Goal: Find specific page/section: Find specific page/section

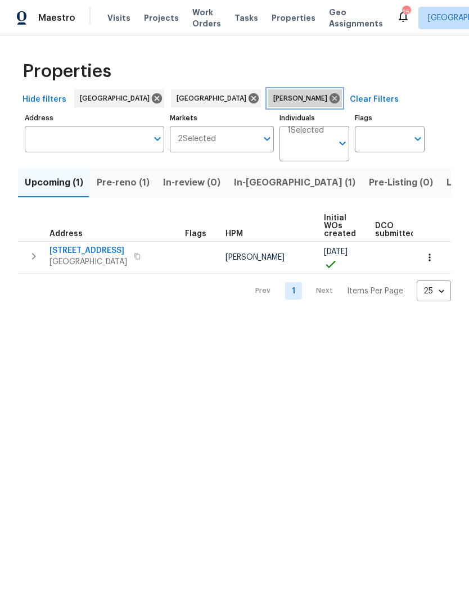
click at [330, 102] on icon at bounding box center [335, 98] width 10 height 10
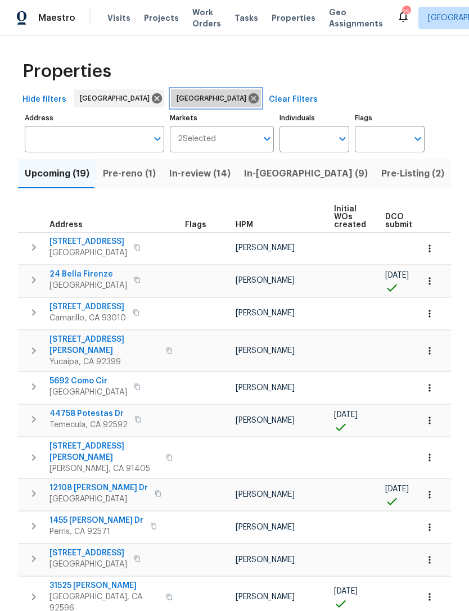
click at [247, 99] on icon at bounding box center [253, 98] width 12 height 12
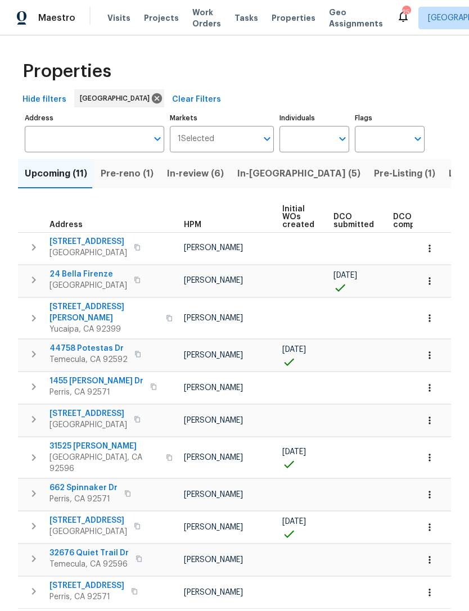
scroll to position [0, 42]
click at [256, 166] on span "In-reno (5)" at bounding box center [298, 174] width 123 height 16
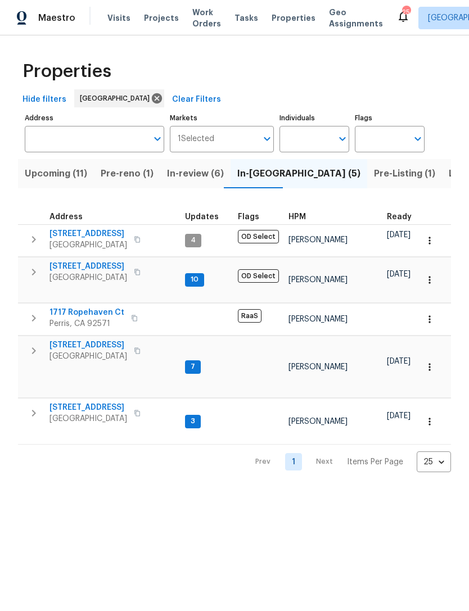
click at [190, 166] on span "In-review (6)" at bounding box center [195, 174] width 57 height 16
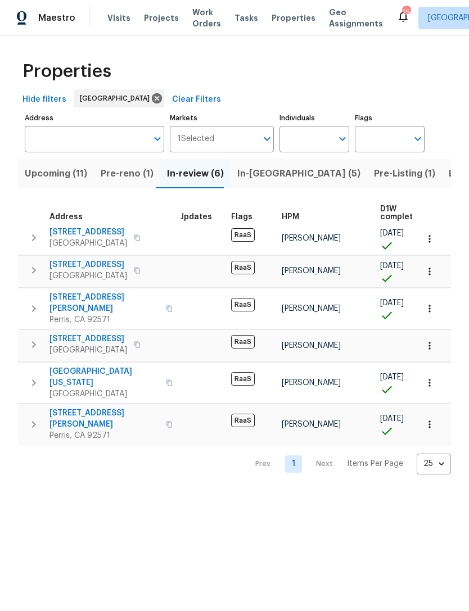
scroll to position [6, 6]
click at [260, 178] on span "In-reno (5)" at bounding box center [298, 174] width 123 height 16
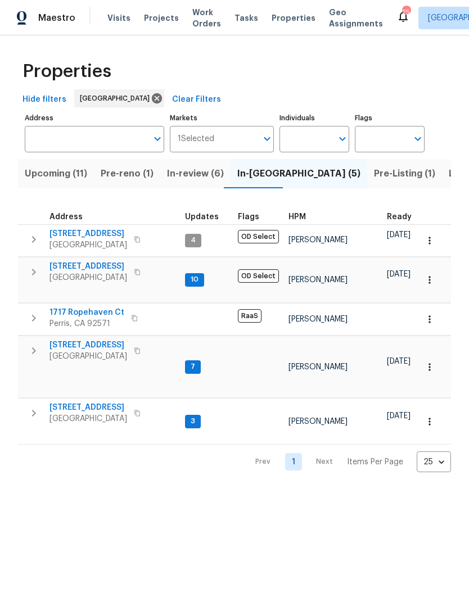
click at [374, 178] on span "Pre-Listing (1)" at bounding box center [404, 174] width 61 height 16
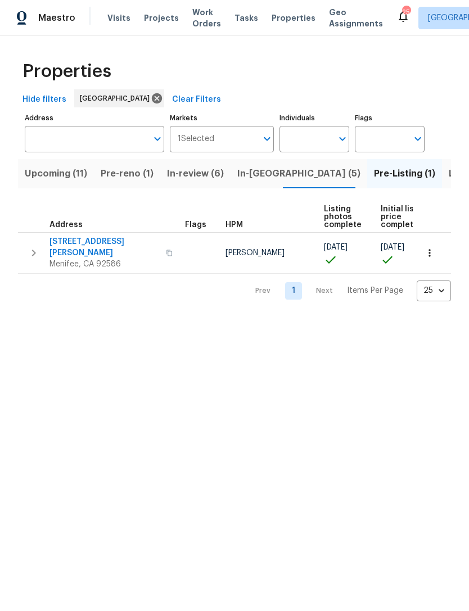
click at [404, 244] on span "09/22/25" at bounding box center [393, 248] width 24 height 8
click at [114, 240] on span "25802 Sandy Lodge Rd" at bounding box center [104, 247] width 110 height 22
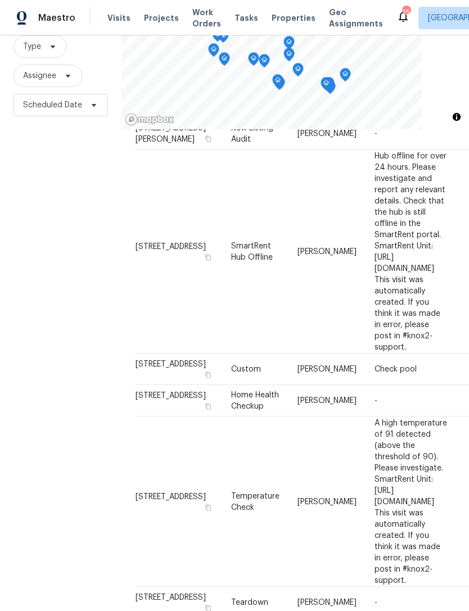
scroll to position [644, 0]
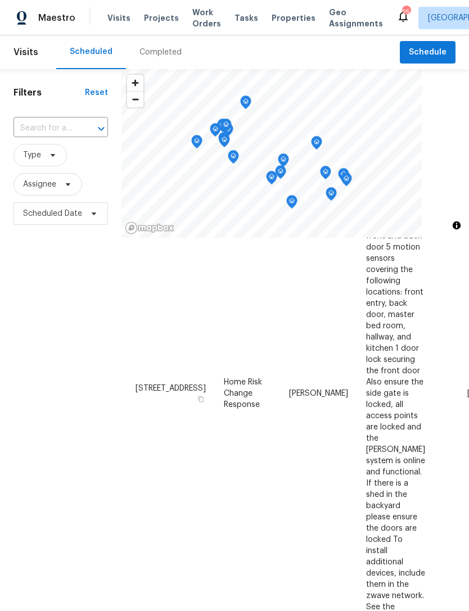
scroll to position [718, 0]
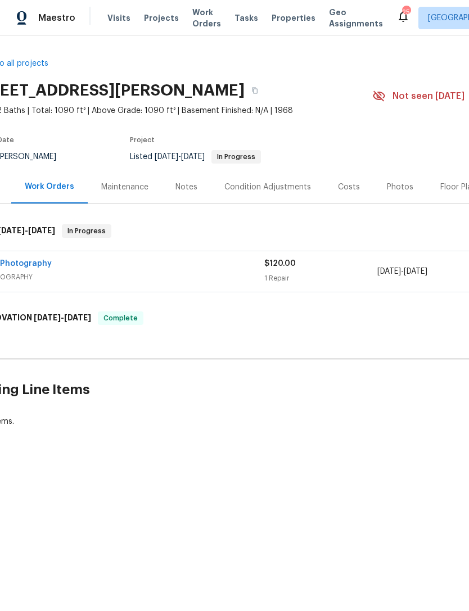
scroll to position [0, 49]
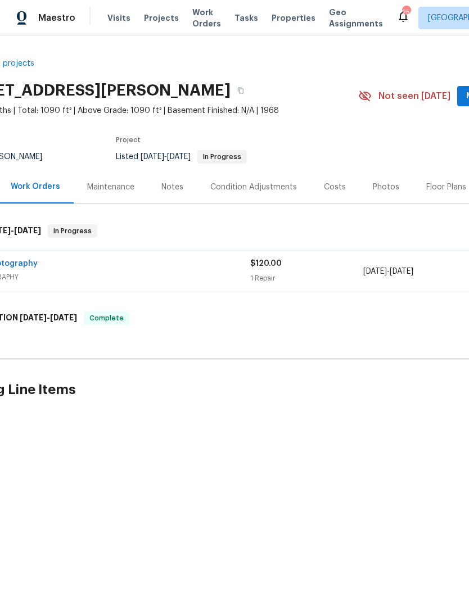
click at [331, 195] on div "Costs" at bounding box center [334, 186] width 49 height 33
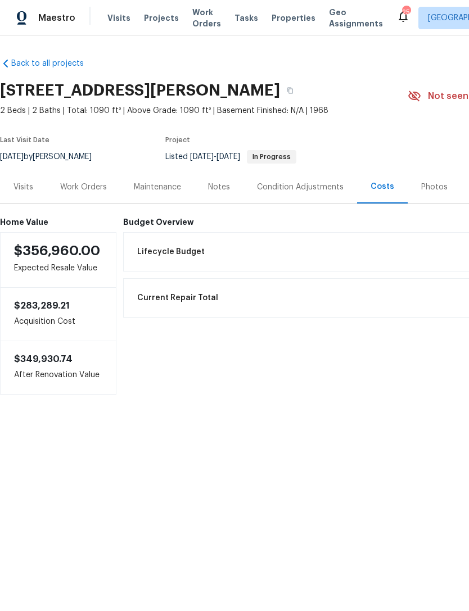
click at [438, 182] on div "Photos" at bounding box center [434, 187] width 26 height 11
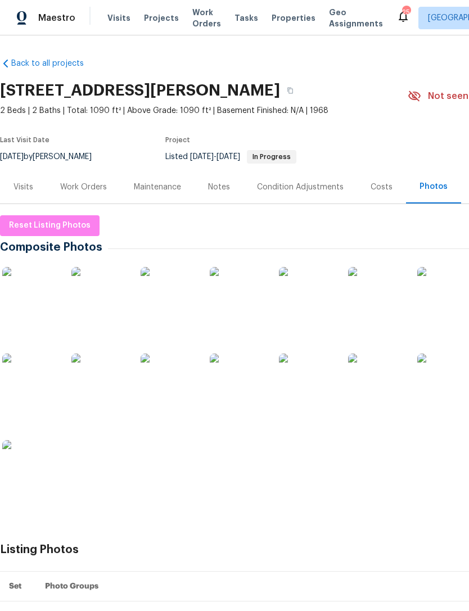
click at [30, 301] on img at bounding box center [30, 295] width 56 height 56
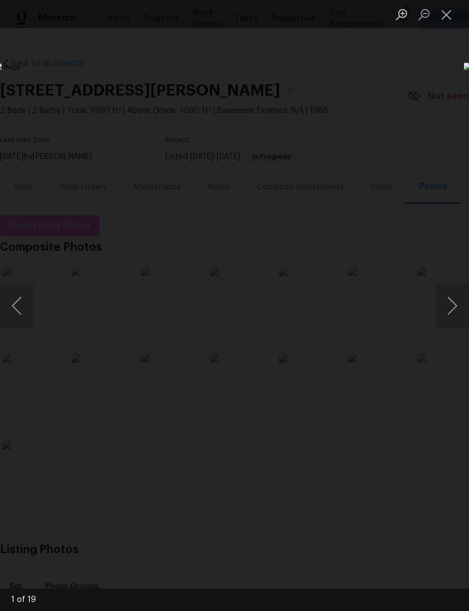
click at [457, 305] on button "Next image" at bounding box center [452, 305] width 34 height 45
click at [454, 305] on button "Next image" at bounding box center [452, 305] width 34 height 45
click at [453, 308] on button "Next image" at bounding box center [452, 305] width 34 height 45
click at [452, 307] on button "Next image" at bounding box center [452, 305] width 34 height 45
click at [455, 307] on button "Next image" at bounding box center [452, 305] width 34 height 45
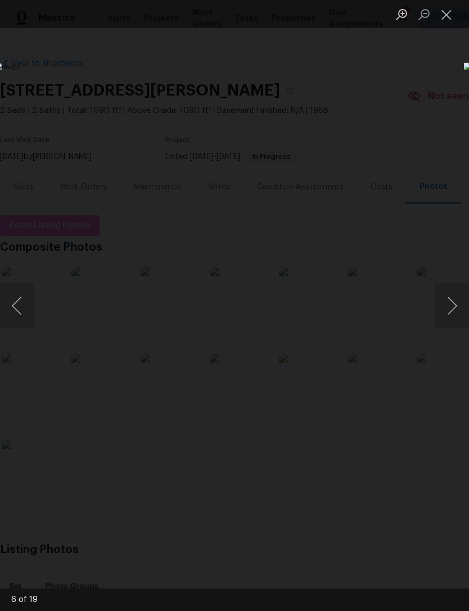
click at [452, 302] on button "Next image" at bounding box center [452, 305] width 34 height 45
click at [456, 304] on button "Next image" at bounding box center [452, 305] width 34 height 45
click at [450, 307] on button "Next image" at bounding box center [452, 305] width 34 height 45
click at [451, 309] on button "Next image" at bounding box center [452, 305] width 34 height 45
click at [452, 311] on button "Next image" at bounding box center [452, 305] width 34 height 45
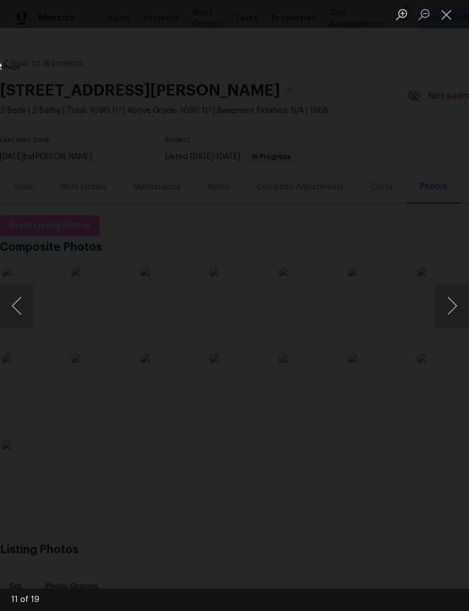
click at [457, 313] on button "Next image" at bounding box center [452, 305] width 34 height 45
click at [449, 309] on button "Next image" at bounding box center [452, 305] width 34 height 45
click at [456, 305] on button "Next image" at bounding box center [452, 305] width 34 height 45
click at [453, 309] on button "Next image" at bounding box center [452, 305] width 34 height 45
click at [455, 317] on button "Next image" at bounding box center [452, 305] width 34 height 45
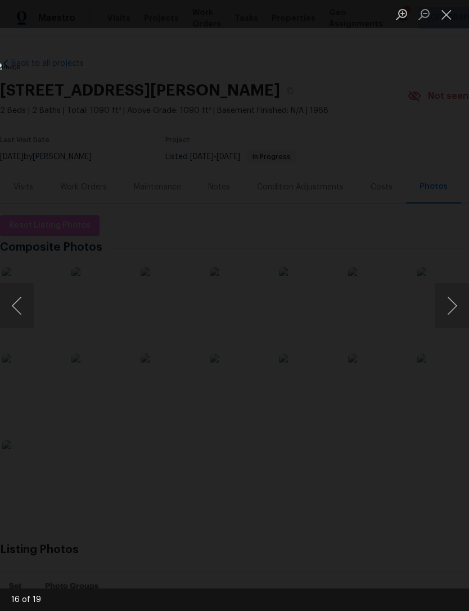
click at [451, 317] on button "Next image" at bounding box center [452, 305] width 34 height 45
click at [453, 314] on button "Next image" at bounding box center [452, 305] width 34 height 45
click at [456, 312] on button "Next image" at bounding box center [452, 305] width 34 height 45
click at [452, 307] on button "Next image" at bounding box center [452, 305] width 34 height 45
click at [457, 314] on button "Next image" at bounding box center [452, 305] width 34 height 45
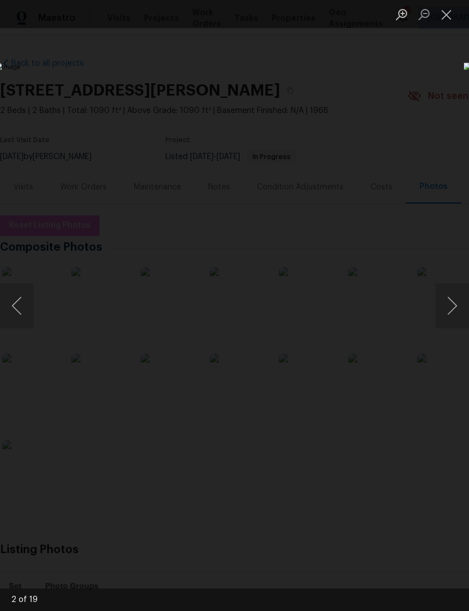
click at [449, 13] on button "Close lightbox" at bounding box center [446, 14] width 22 height 20
